Goal: Check status: Check status

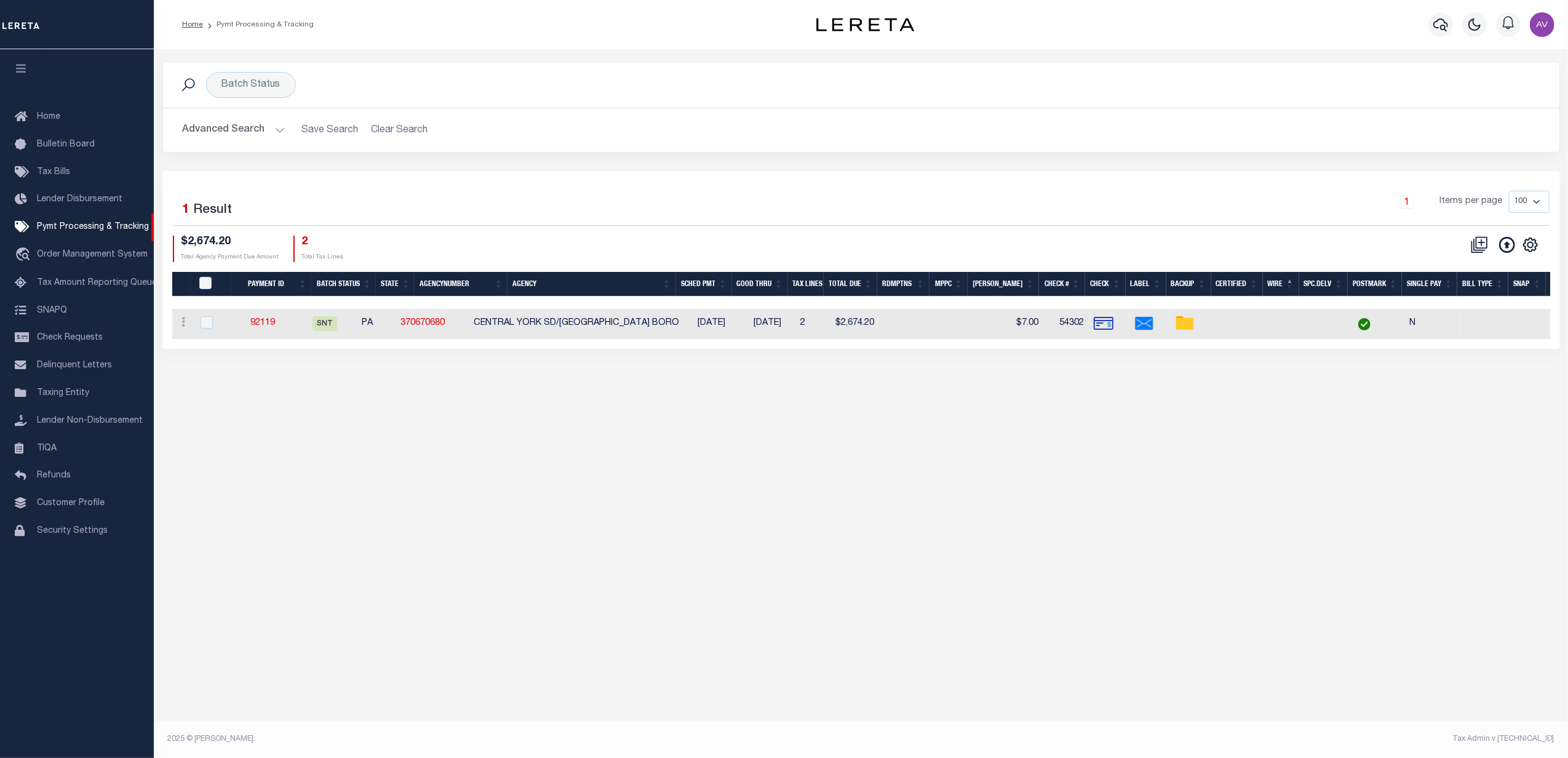
click at [500, 198] on div "Selected 1 Result" at bounding box center [339, 208] width 331 height 34
click at [112, 224] on span "Pymt Processing & Tracking" at bounding box center [92, 227] width 112 height 9
click at [394, 134] on h2 "Advanced Search Save Search Clear Search PayeeSearchTable_dynamictable_____Defa…" at bounding box center [861, 129] width 1376 height 24
click at [232, 133] on button "Advanced Search" at bounding box center [234, 129] width 102 height 24
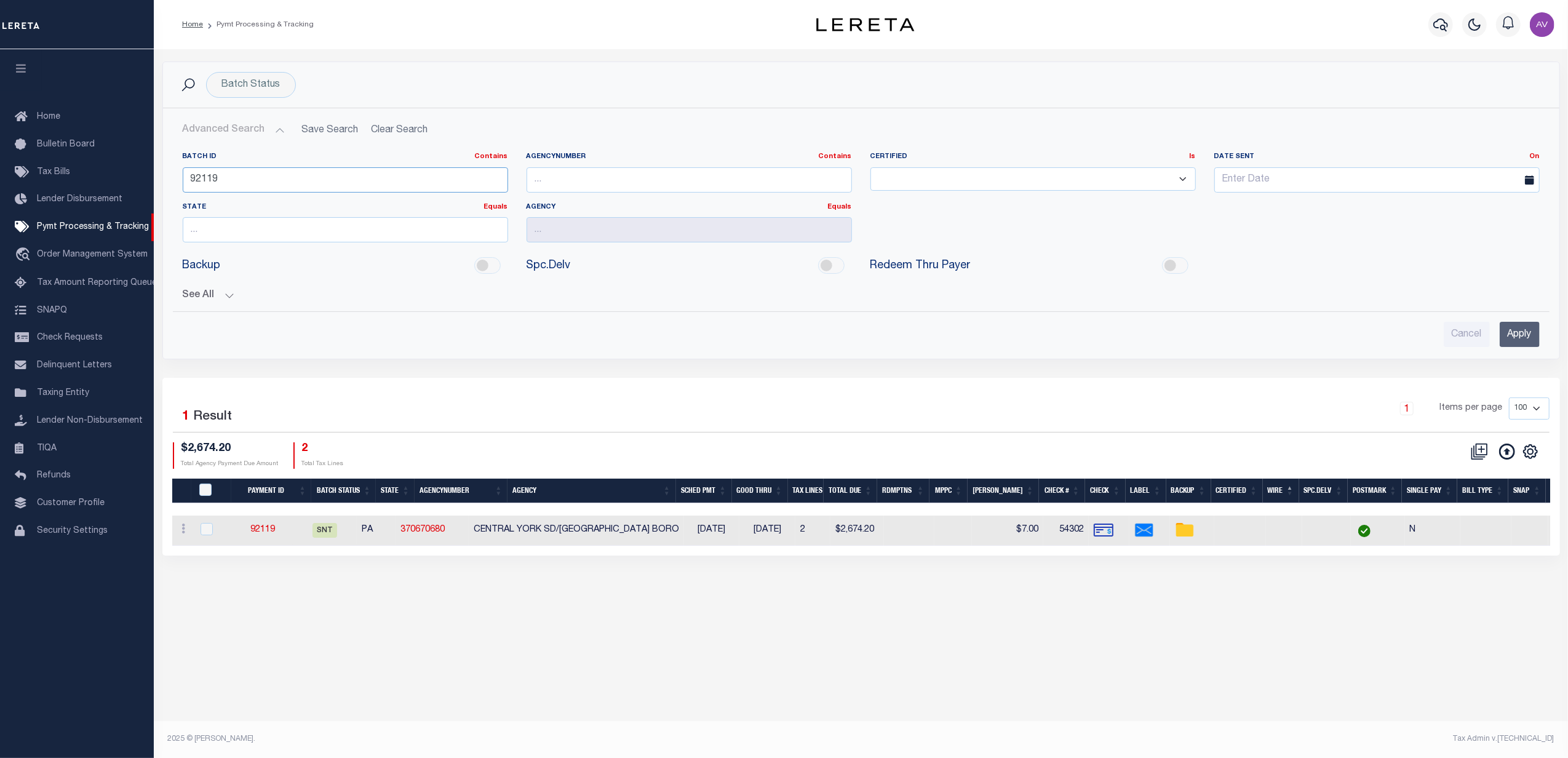
click at [247, 185] on input "92119" at bounding box center [346, 179] width 325 height 26
click at [249, 185] on input "92119" at bounding box center [346, 179] width 325 height 26
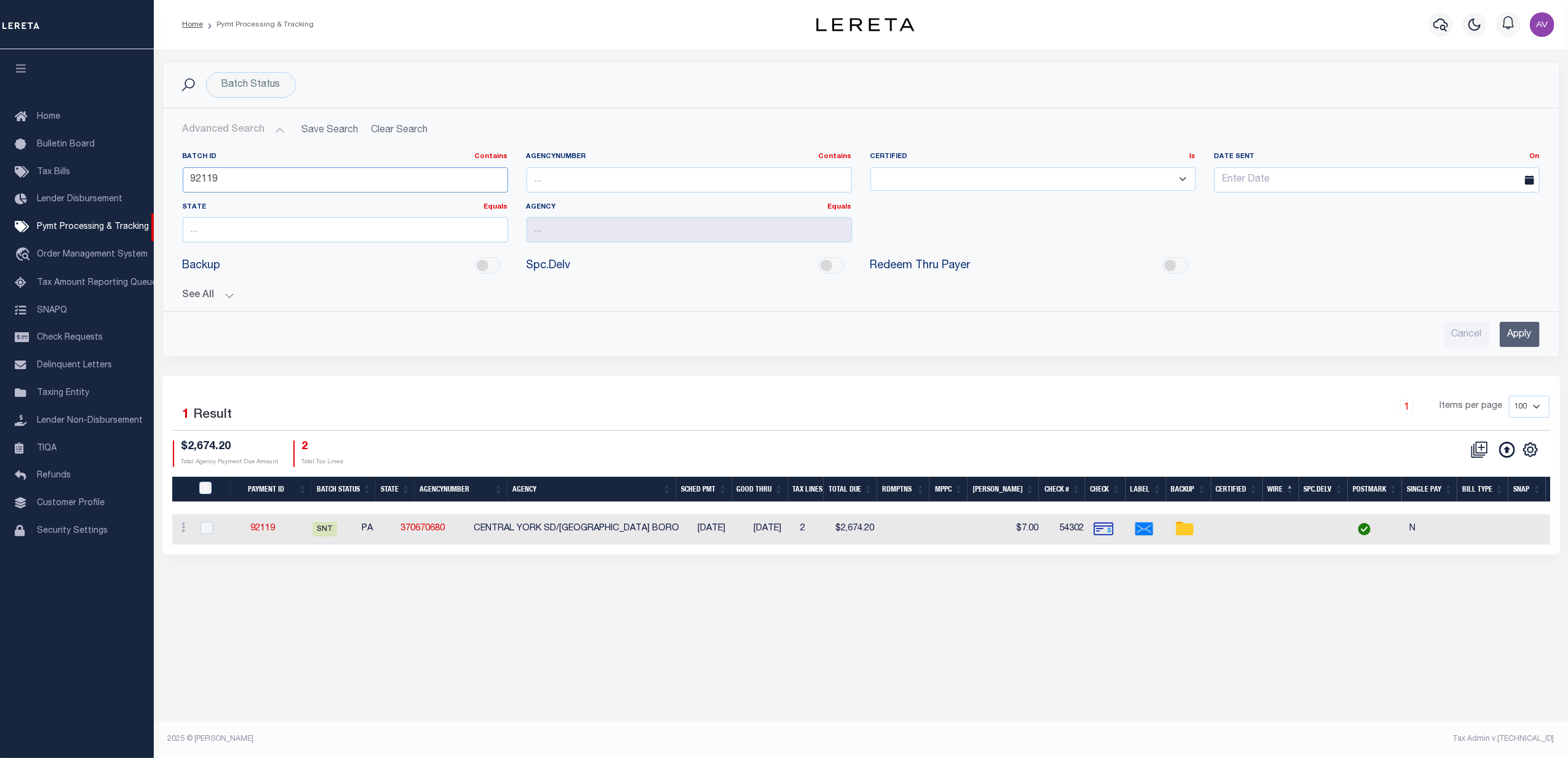
click at [249, 185] on input "92119" at bounding box center [346, 179] width 325 height 26
drag, startPoint x: 398, startPoint y: 131, endPoint x: 391, endPoint y: 128, distance: 7.6
click at [398, 130] on h2 "Advanced Search Save Search Clear Search PayeeSearchTable_dynamictable_____Defa…" at bounding box center [861, 129] width 1376 height 24
click at [267, 84] on div "Batch Status" at bounding box center [251, 84] width 90 height 26
click at [281, 120] on select "Is Contains" at bounding box center [312, 112] width 181 height 24
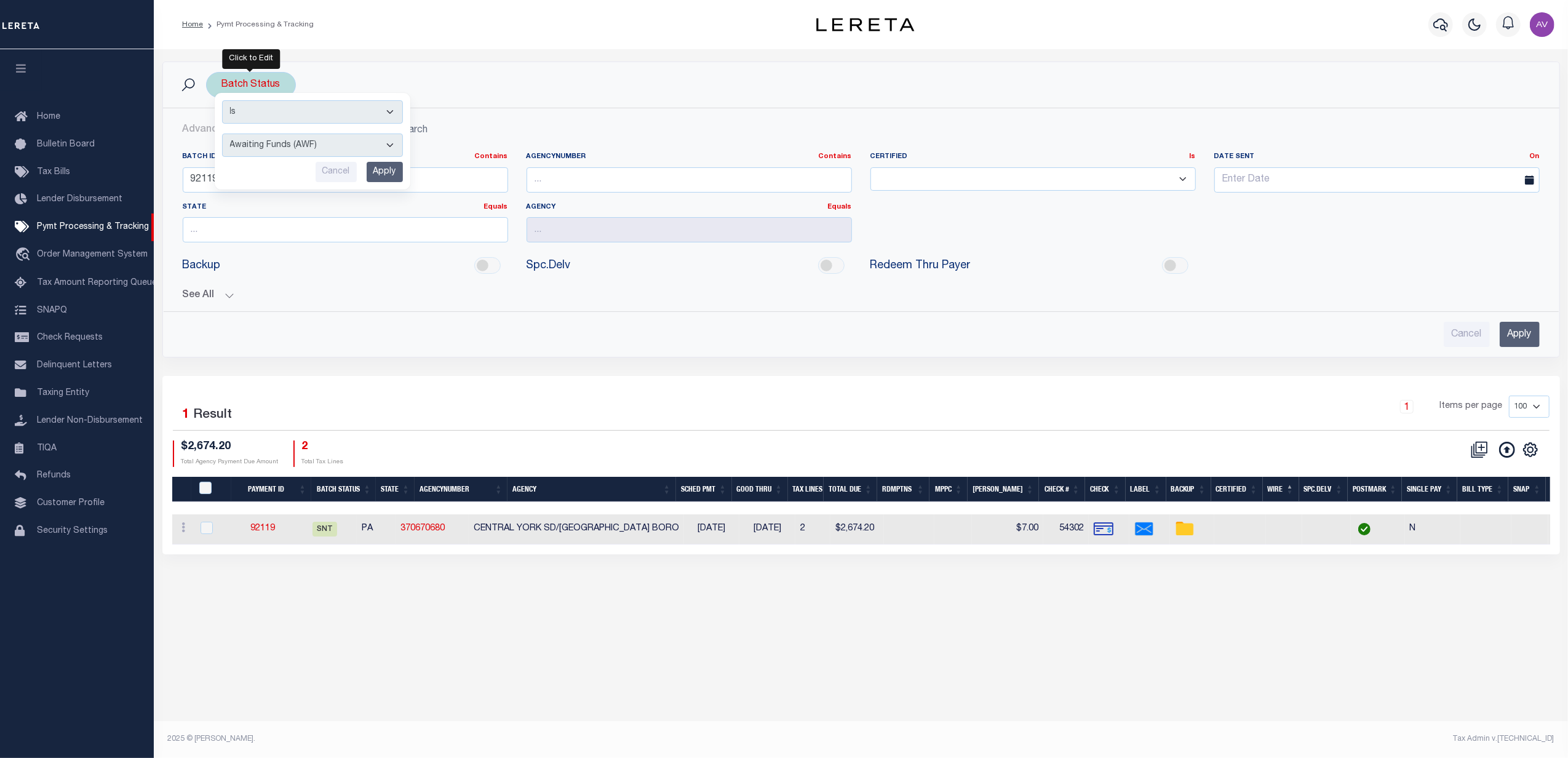
click at [222, 101] on select "Is Contains" at bounding box center [312, 112] width 181 height 24
click at [281, 120] on select "Is Contains" at bounding box center [312, 112] width 181 height 24
click at [293, 106] on select "Is Contains" at bounding box center [312, 112] width 181 height 24
drag, startPoint x: 331, startPoint y: 153, endPoint x: 323, endPoint y: 160, distance: 10.6
click at [331, 153] on select "Awaiting Funds (AWF) Cleared and Complete (CAC) New Check Needed (NCN) Payment …" at bounding box center [312, 145] width 181 height 24
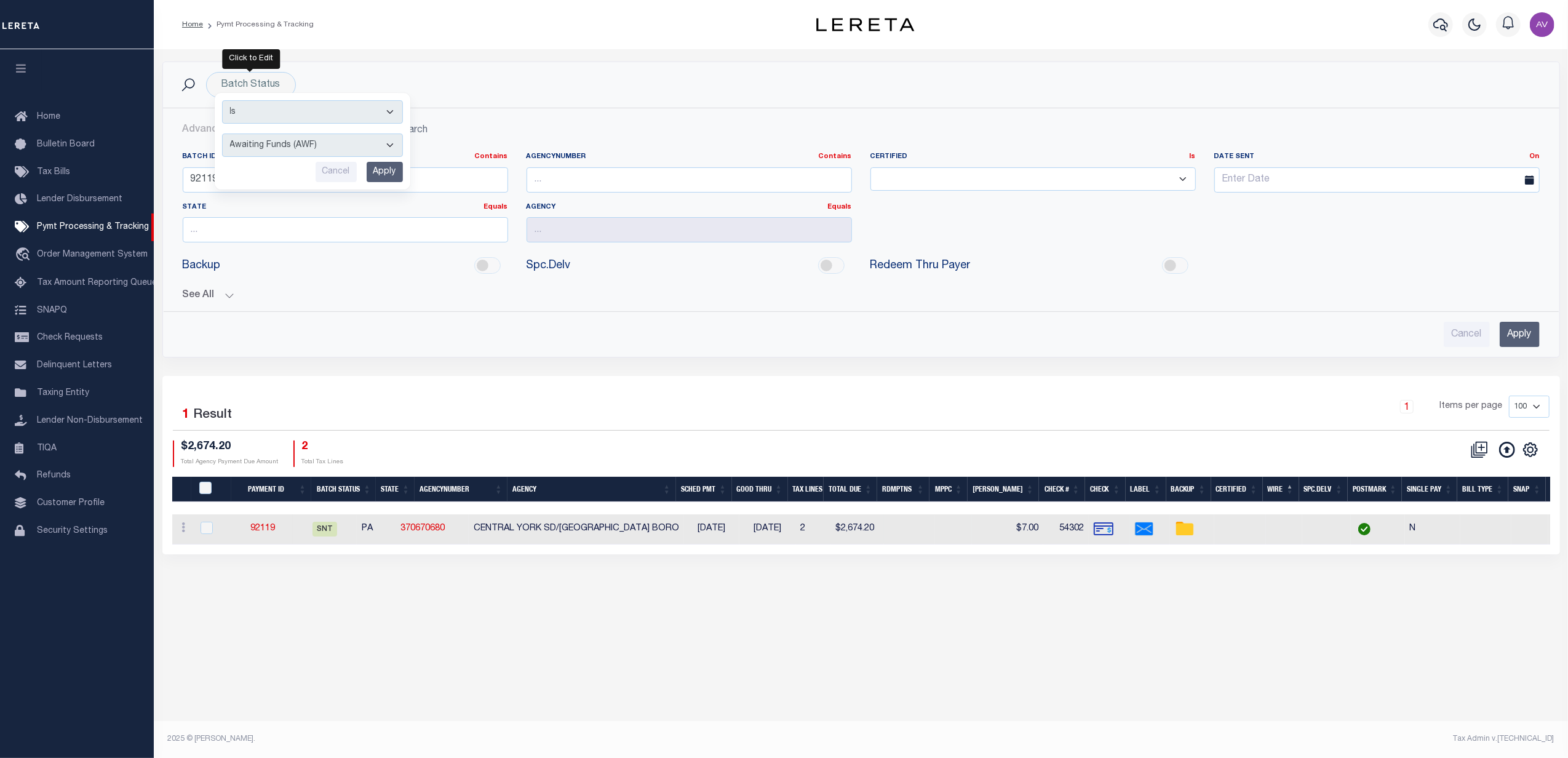
select select "SFP"
click at [222, 134] on select "Awaiting Funds (AWF) Cleared and Complete (CAC) New Check Needed (NCN) Payment …" at bounding box center [312, 145] width 181 height 24
click at [377, 170] on input "Apply" at bounding box center [384, 171] width 36 height 20
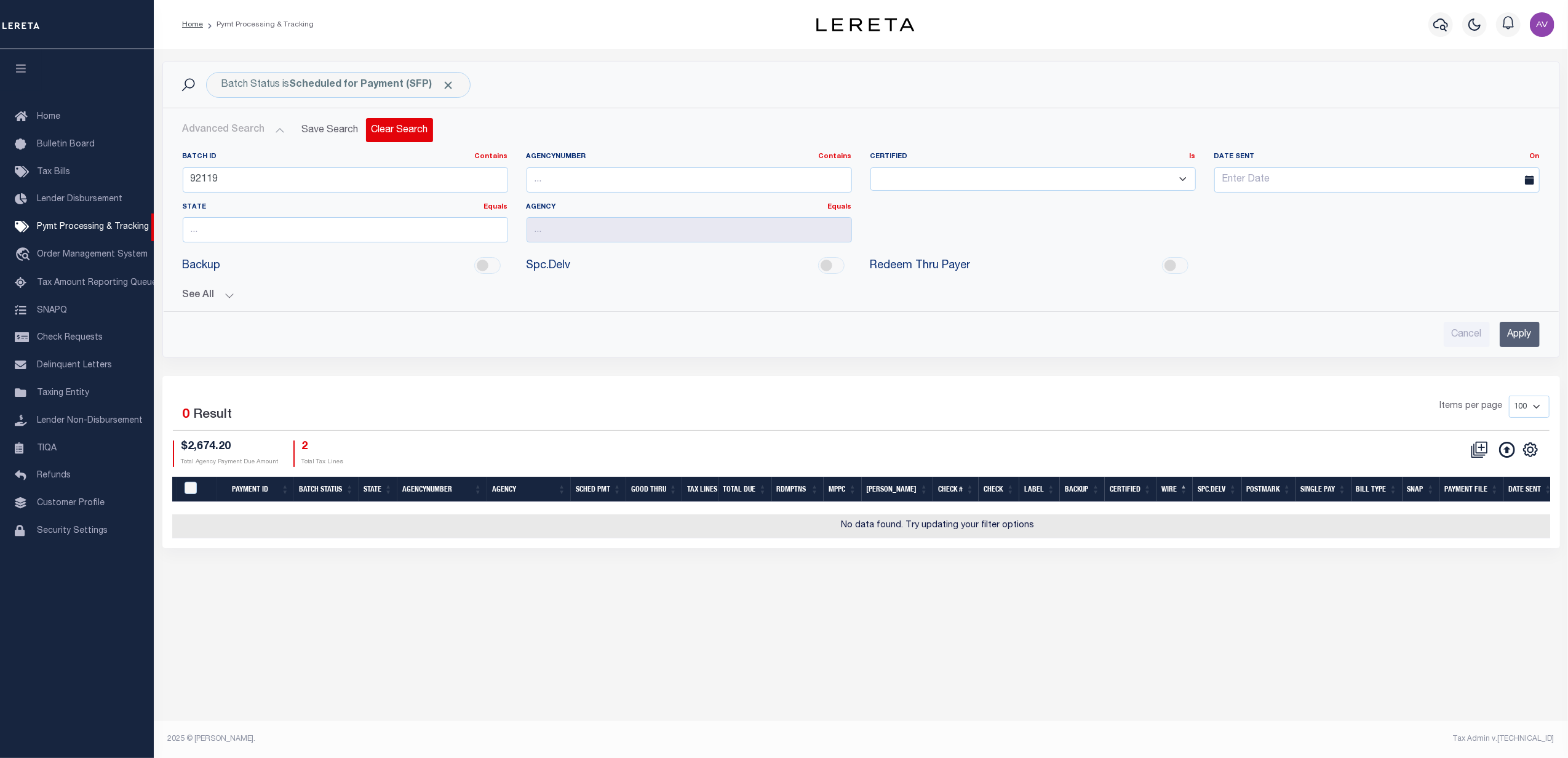
click at [397, 131] on button "Clear Search" at bounding box center [399, 129] width 67 height 24
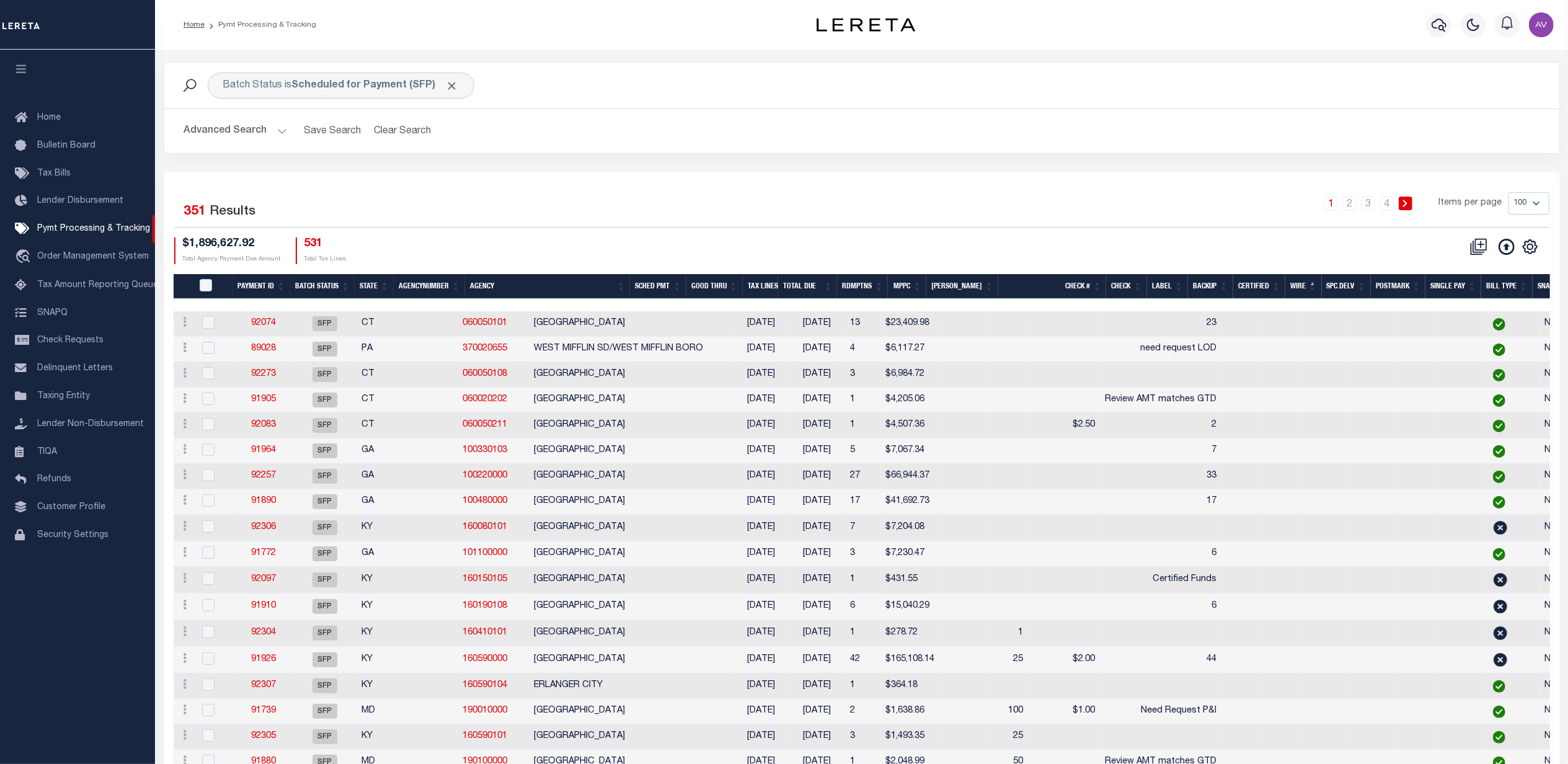
click at [494, 278] on th "Agency" at bounding box center [548, 286] width 165 height 26
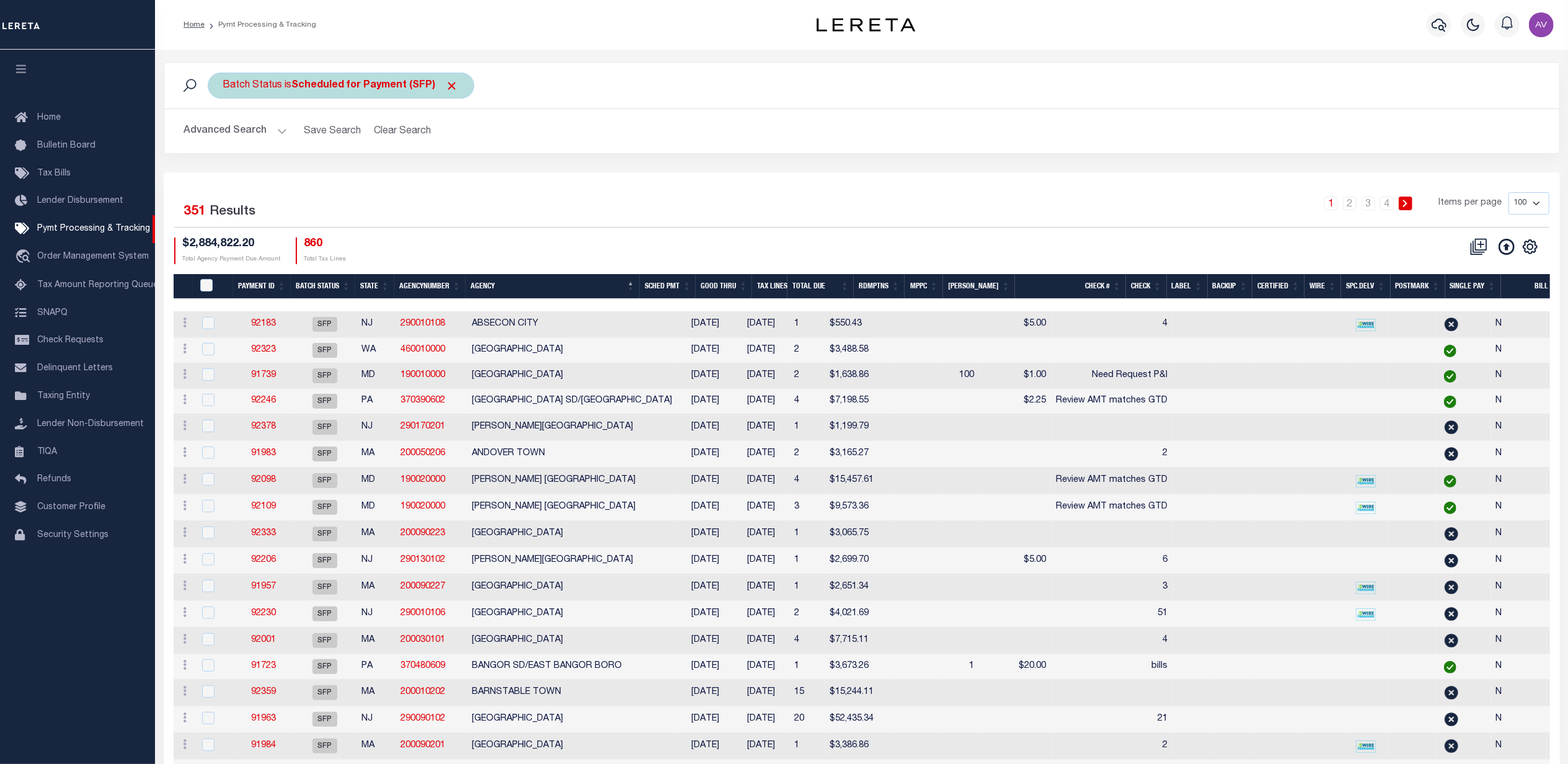
click at [380, 97] on div "Batch Status is Scheduled for Payment (SFP)" at bounding box center [340, 85] width 267 height 26
drag, startPoint x: 345, startPoint y: 152, endPoint x: 338, endPoint y: 157, distance: 8.6
click at [345, 152] on select "Awaiting Funds (AWF) Cleared and Complete (CAC) New Check Needed (NCN) Payment …" at bounding box center [315, 146] width 183 height 24
select select "RFP"
click at [223, 135] on select "Awaiting Funds (AWF) Cleared and Complete (CAC) New Check Needed (NCN) Payment …" at bounding box center [315, 146] width 183 height 24
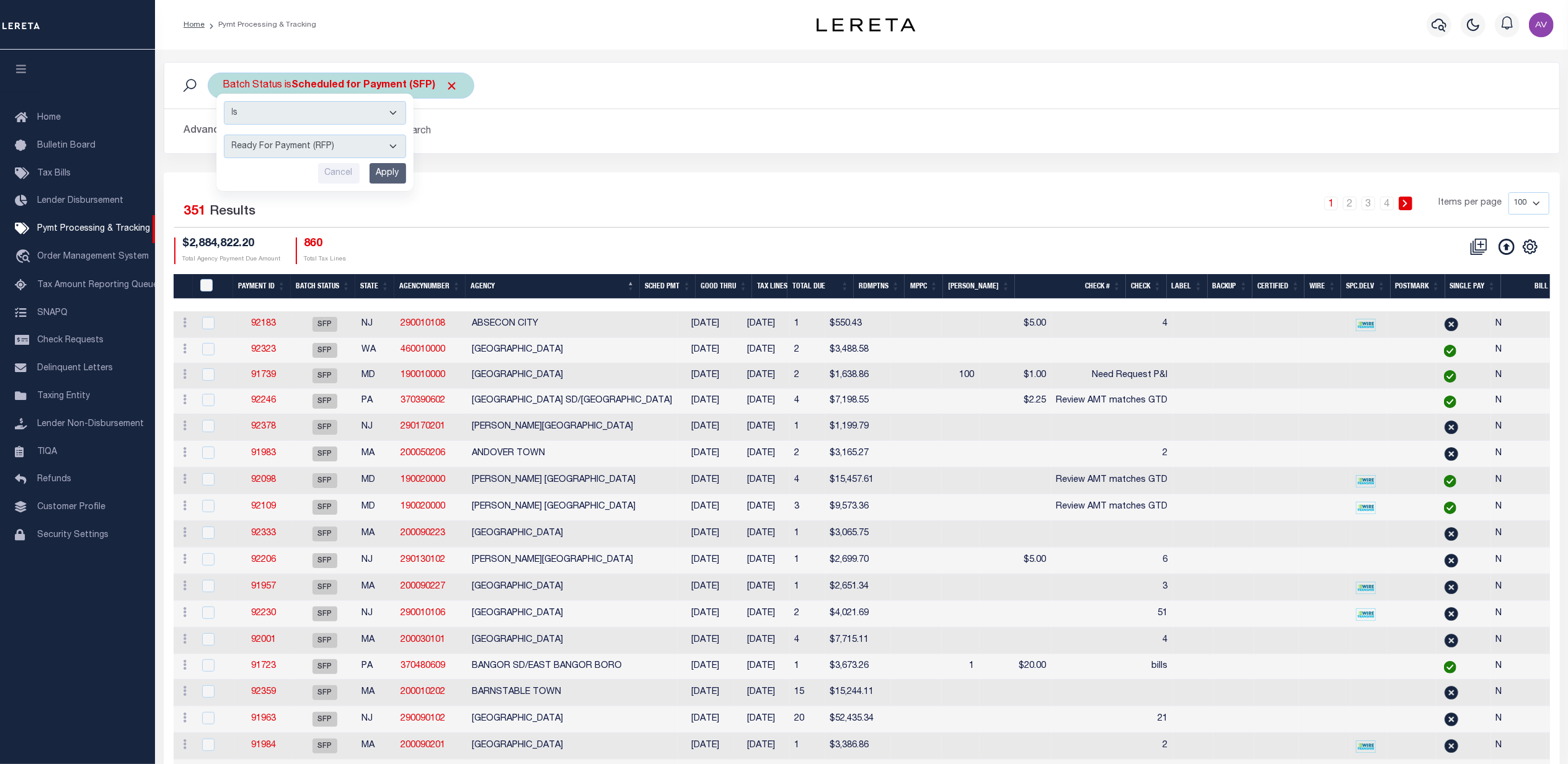
click at [379, 178] on input "Apply" at bounding box center [387, 173] width 36 height 20
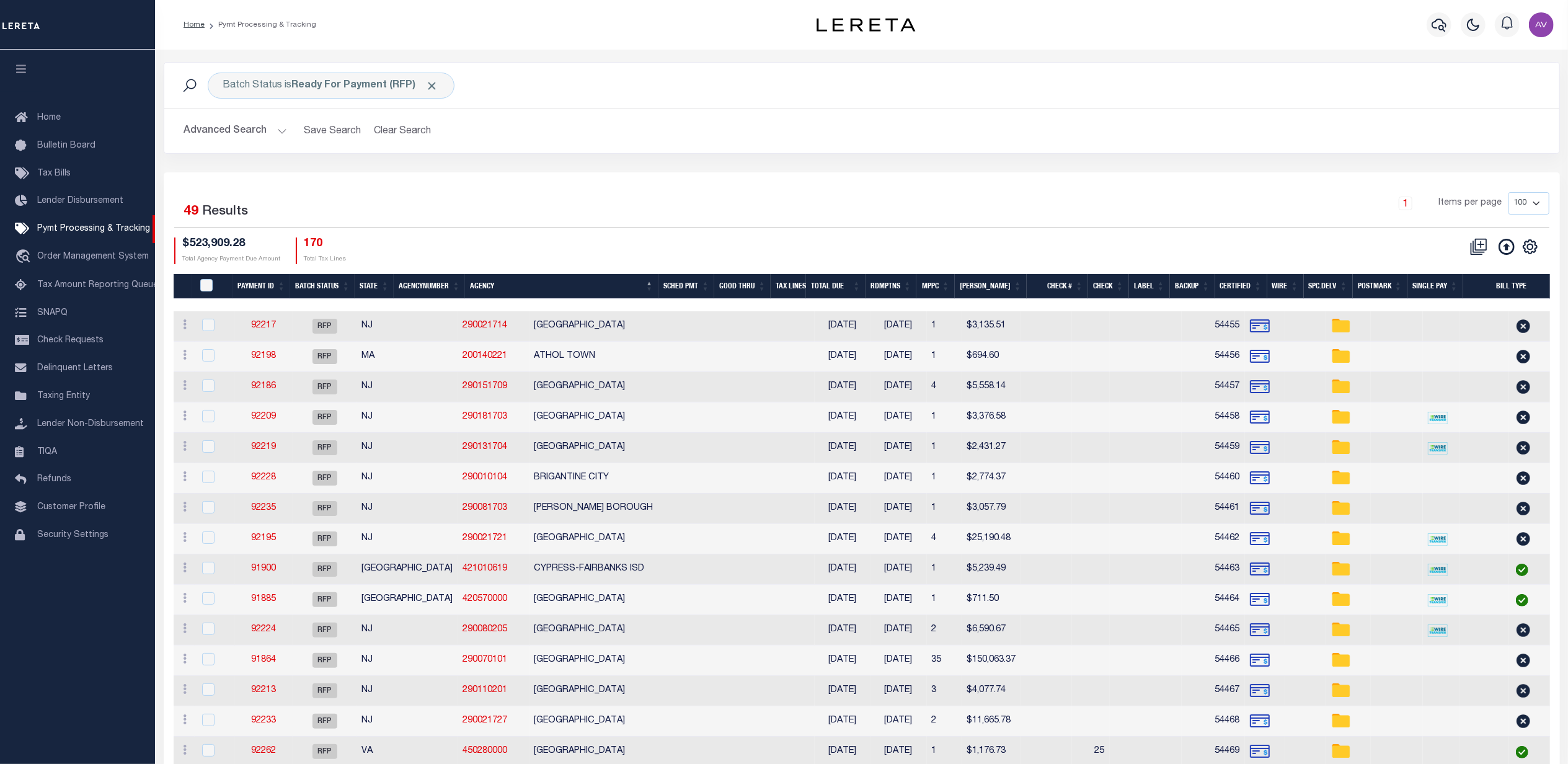
click at [1539, 246] on link at bounding box center [1530, 246] width 20 height 9
click at [1539, 248] on link at bounding box center [1530, 246] width 20 height 9
click at [1535, 248] on icon "" at bounding box center [1530, 246] width 16 height 16
click at [1461, 343] on span "Show Filter" at bounding box center [1454, 339] width 46 height 9
select select
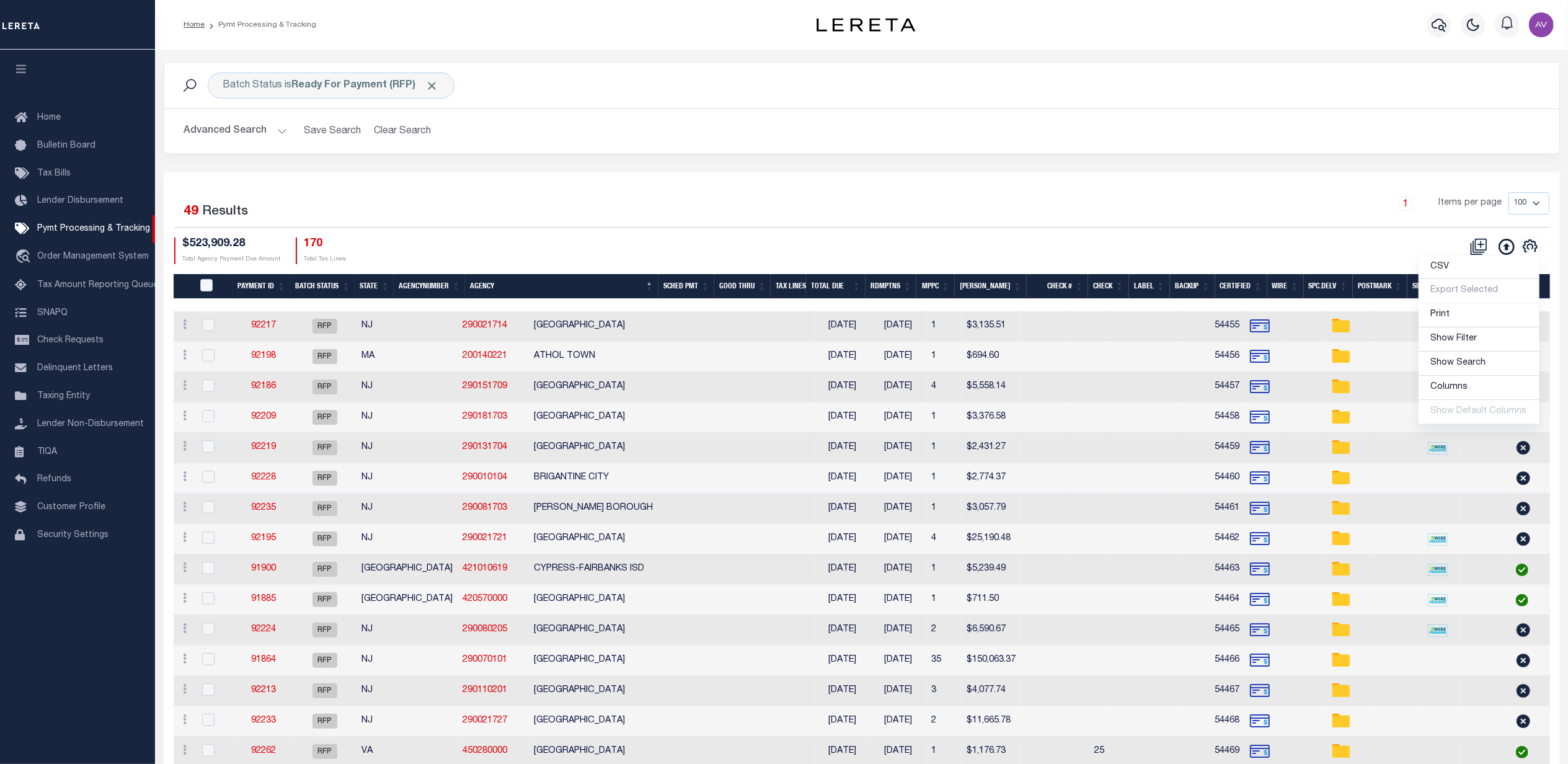
select select
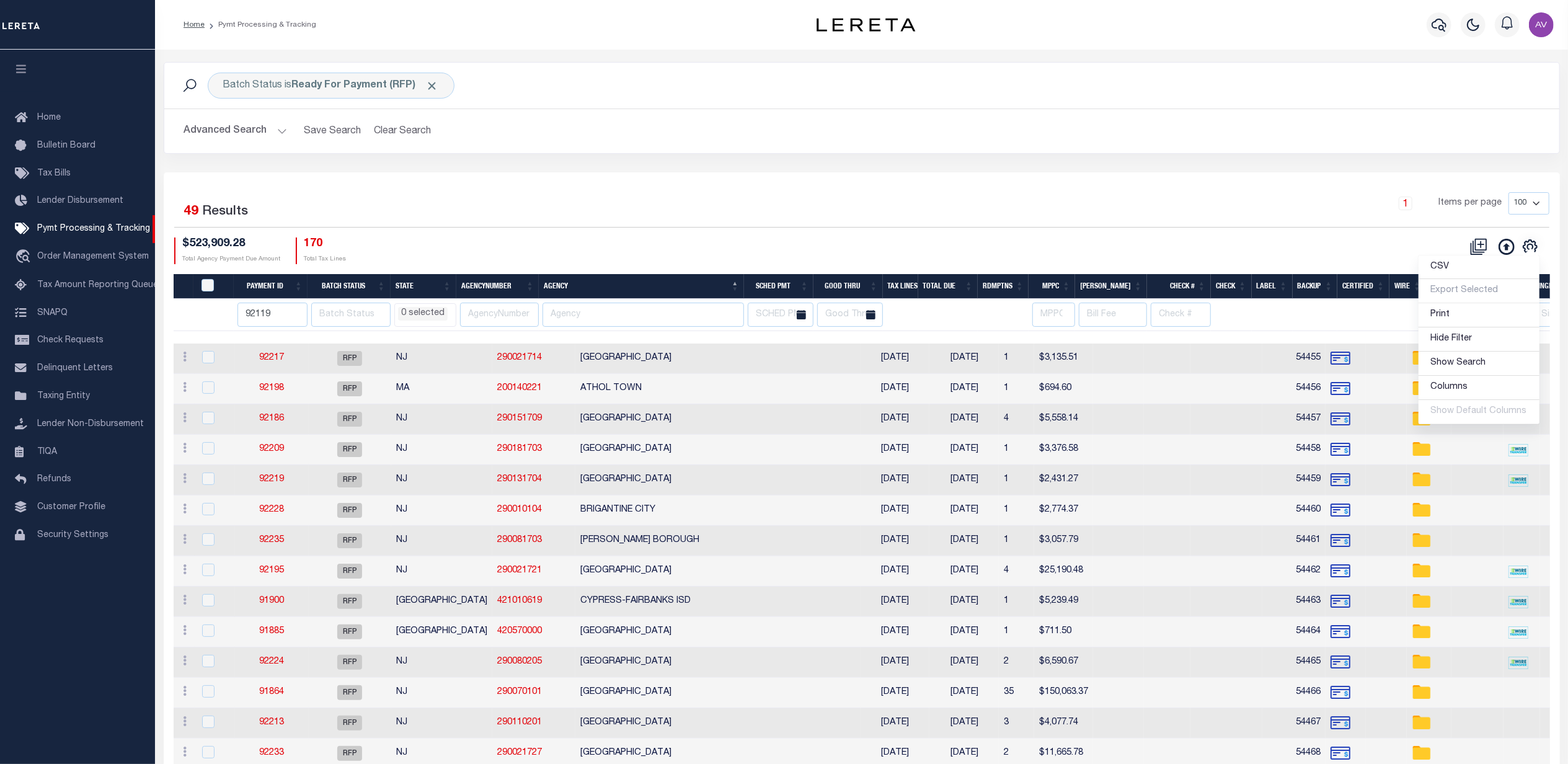
click at [599, 241] on div "$523,909.28 Total Agency Payment Due Amount 170 Total Tax Lines" at bounding box center [519, 251] width 688 height 27
click at [253, 329] on th "92119" at bounding box center [270, 315] width 74 height 32
click at [253, 323] on input "92119" at bounding box center [272, 314] width 70 height 24
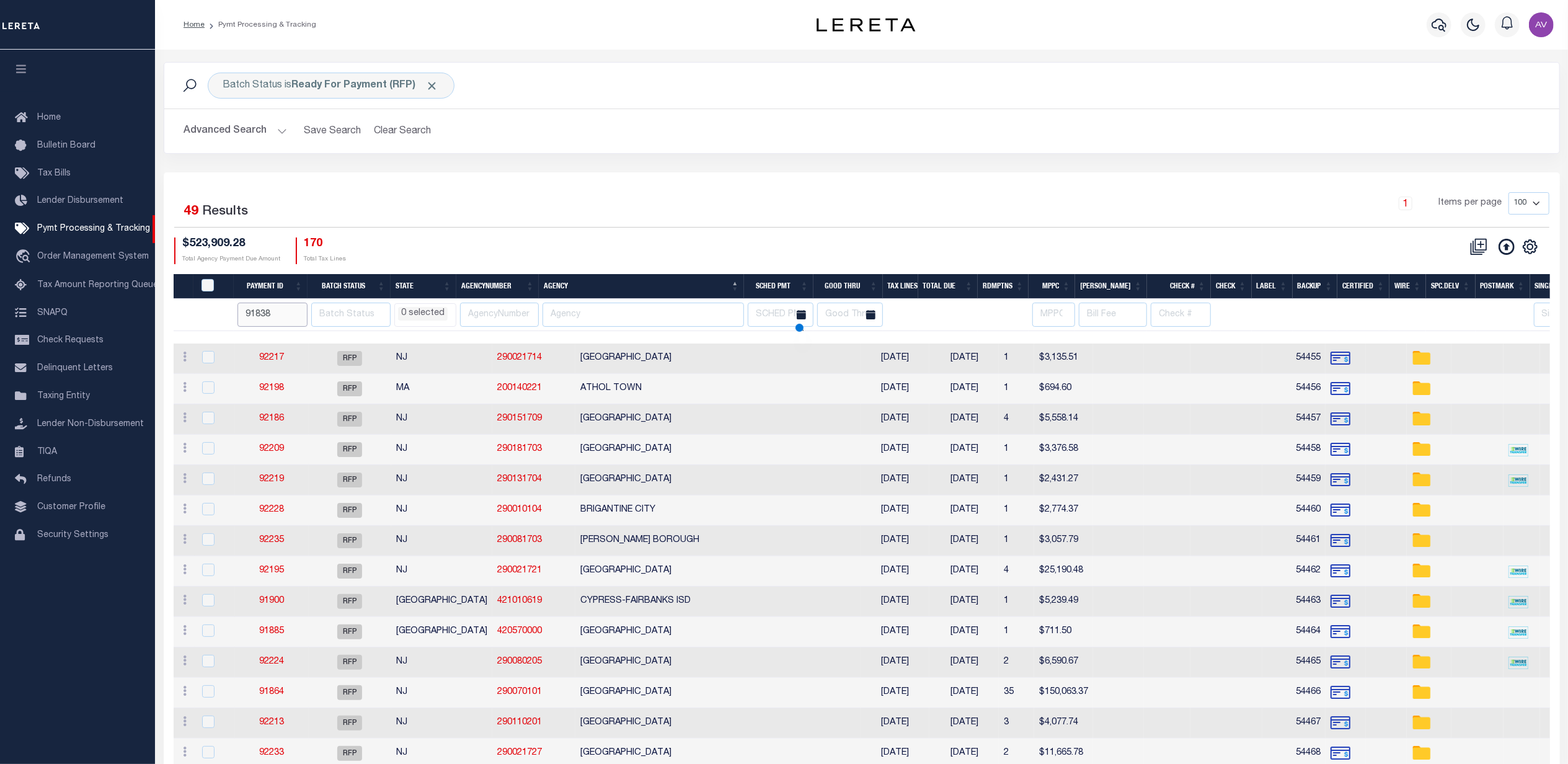
type input "91838"
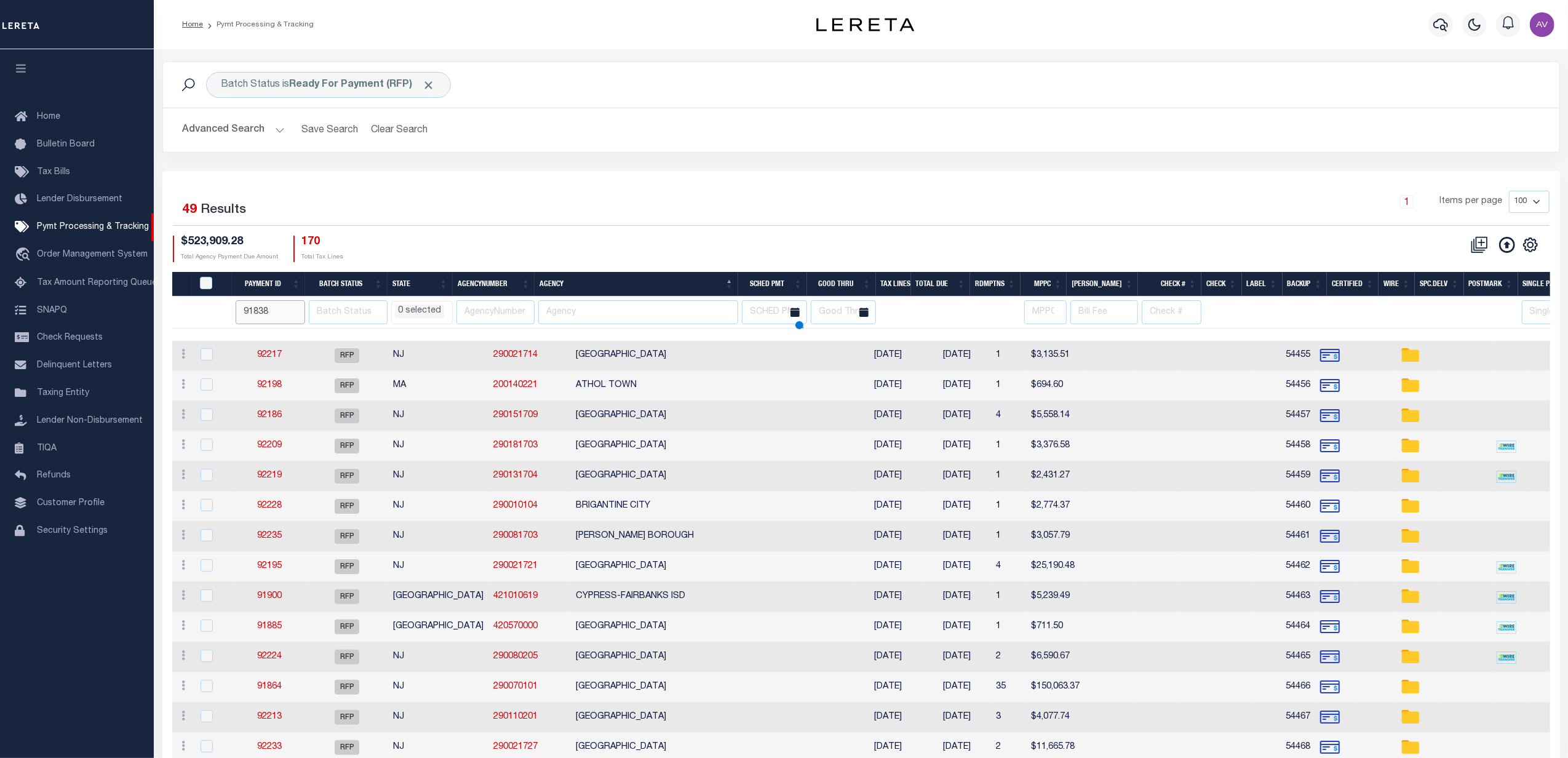
select select
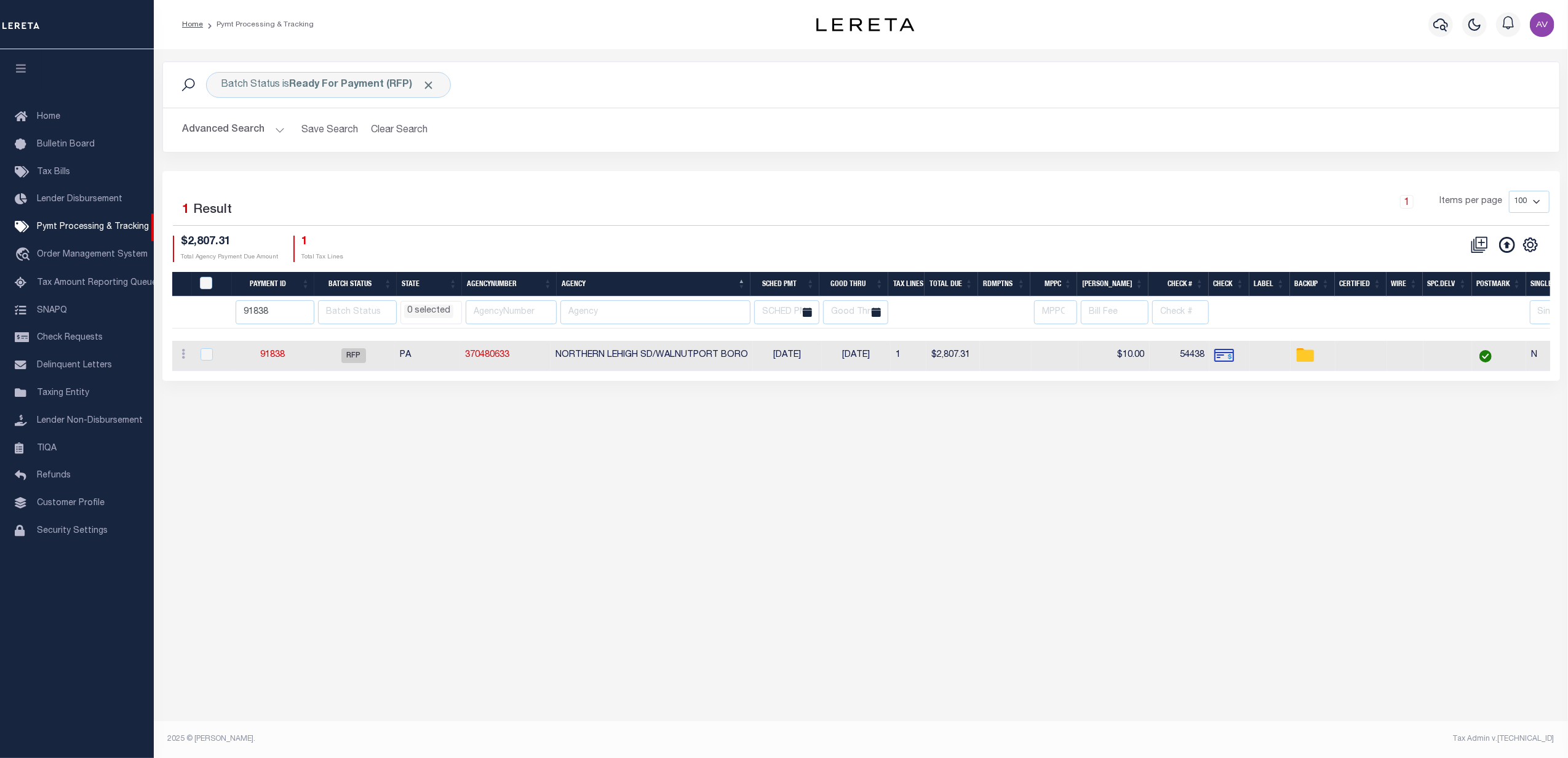
select select
click at [271, 315] on input "91838" at bounding box center [275, 311] width 79 height 24
